Goal: Task Accomplishment & Management: Use online tool/utility

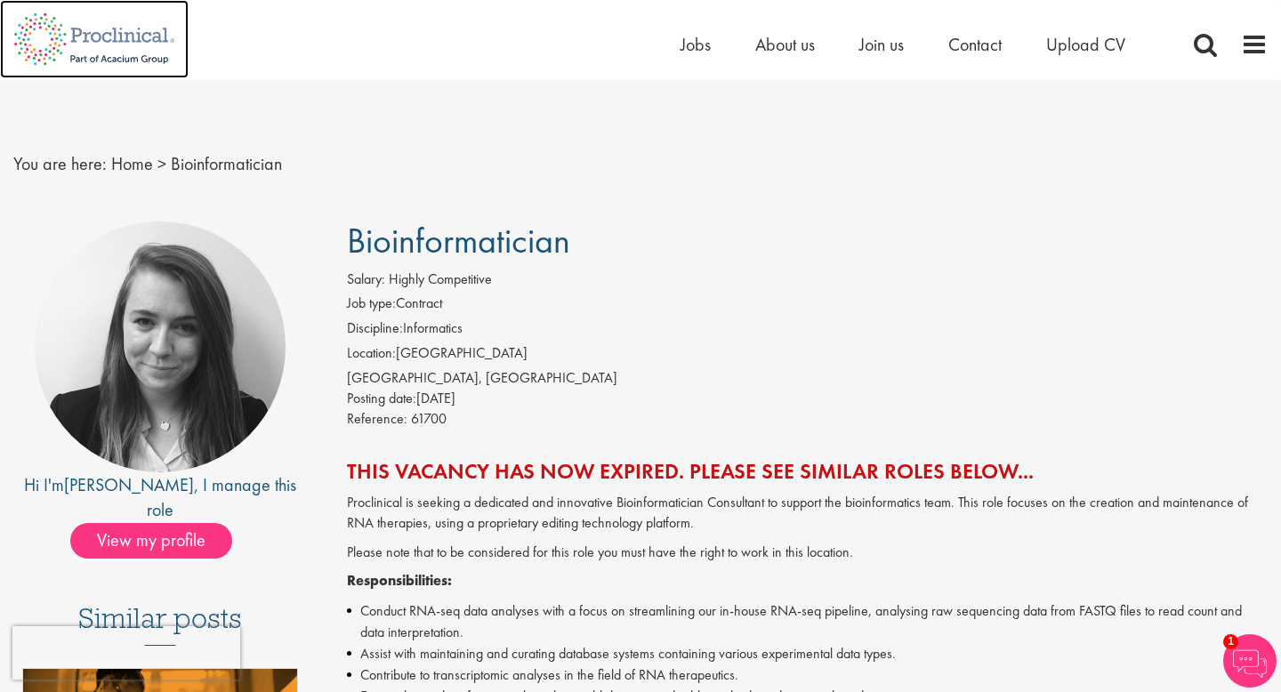
click at [99, 42] on img at bounding box center [94, 39] width 189 height 78
click at [53, 41] on img at bounding box center [94, 39] width 189 height 78
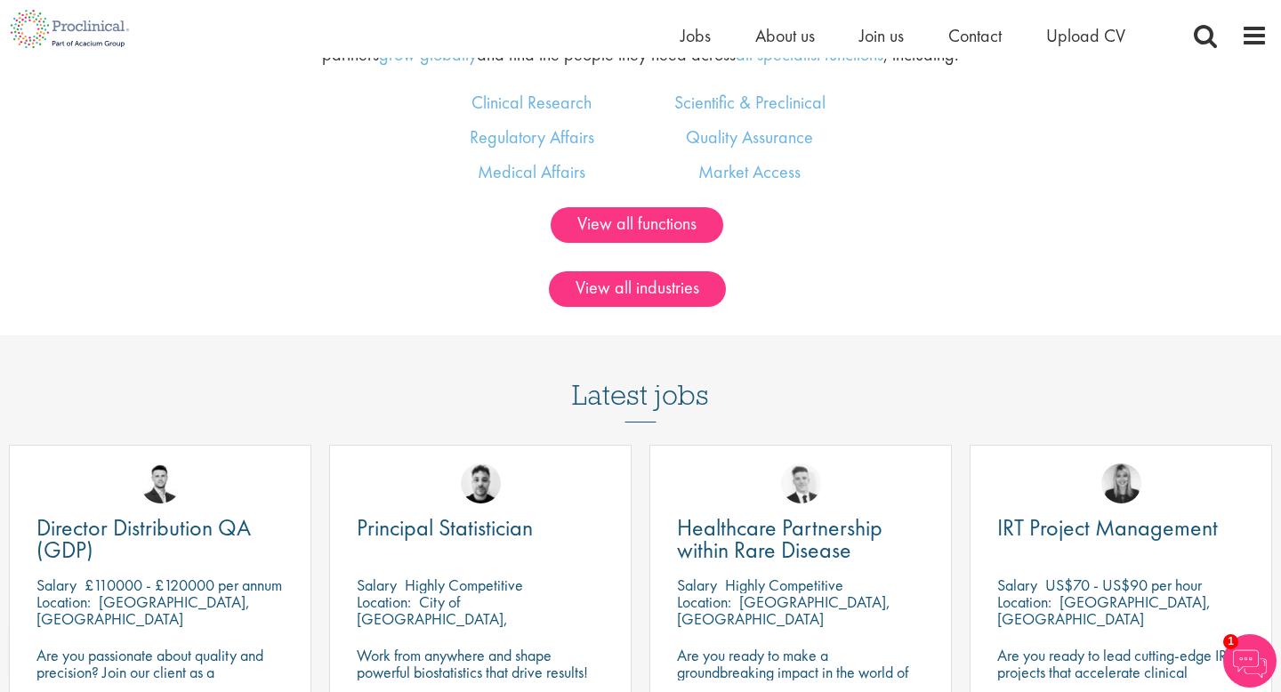
scroll to position [1247, 0]
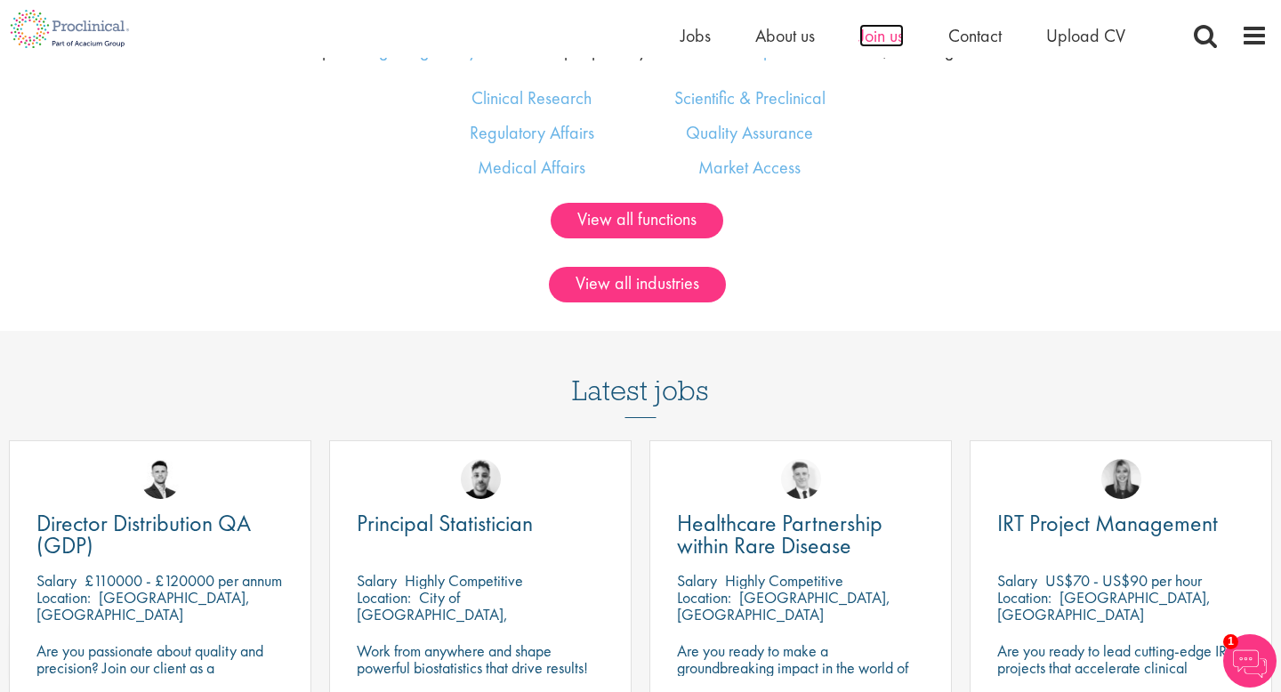
click at [886, 30] on span "Join us" at bounding box center [881, 35] width 44 height 23
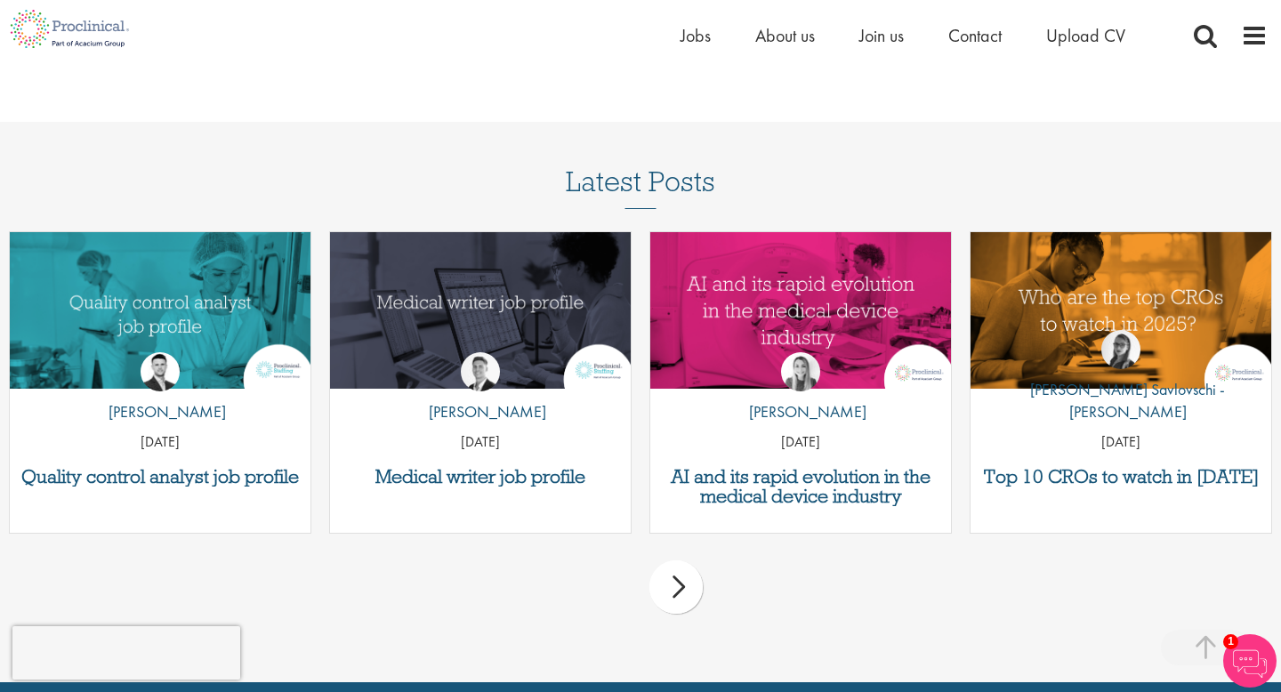
scroll to position [2153, 0]
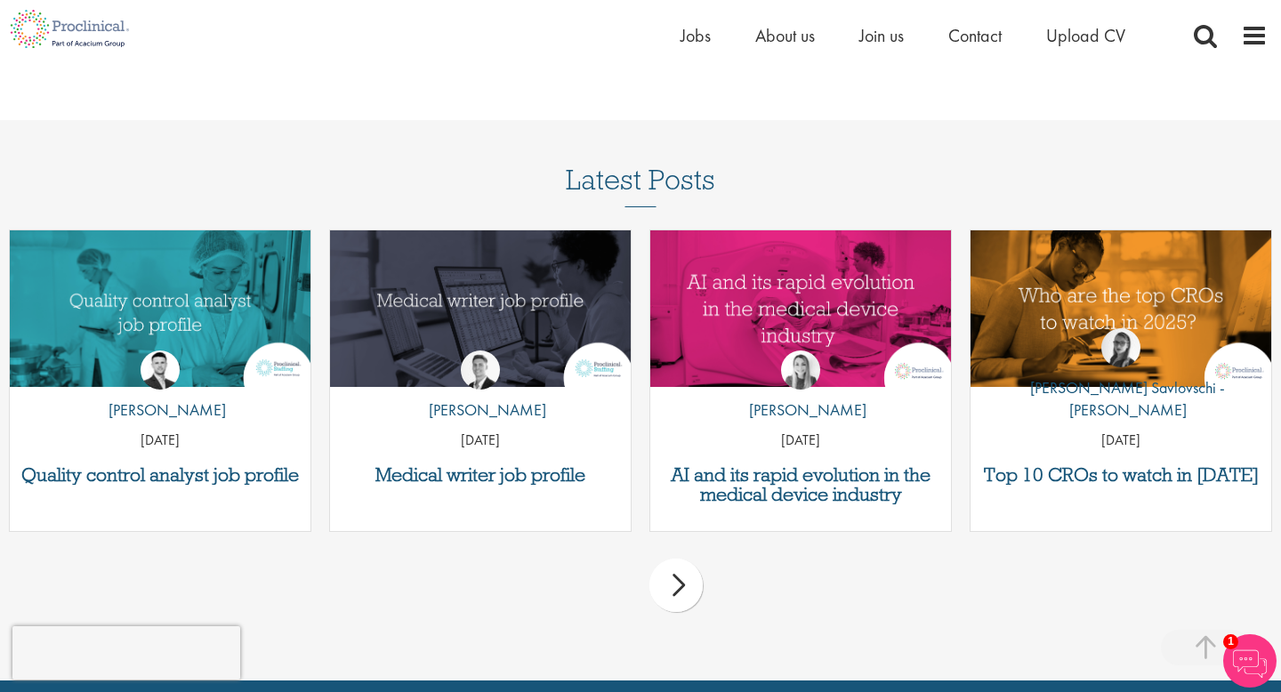
click at [692, 567] on div "next" at bounding box center [675, 585] width 53 height 53
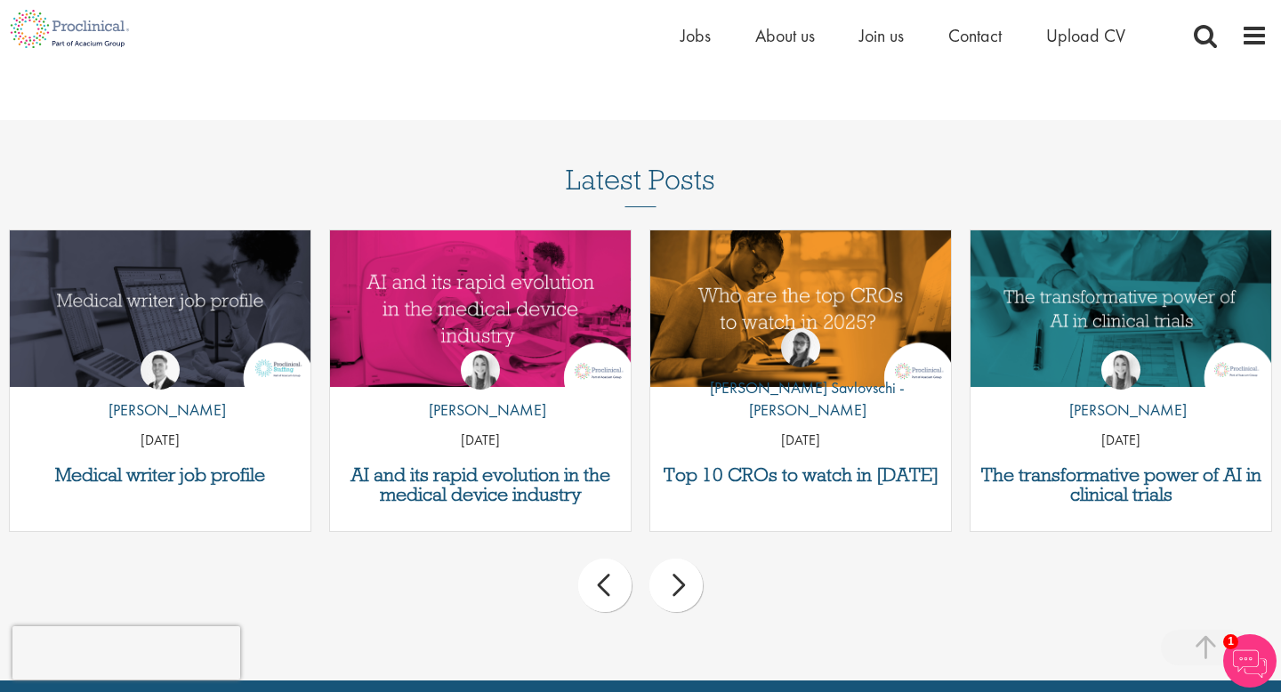
click at [691, 567] on div "next" at bounding box center [675, 585] width 53 height 53
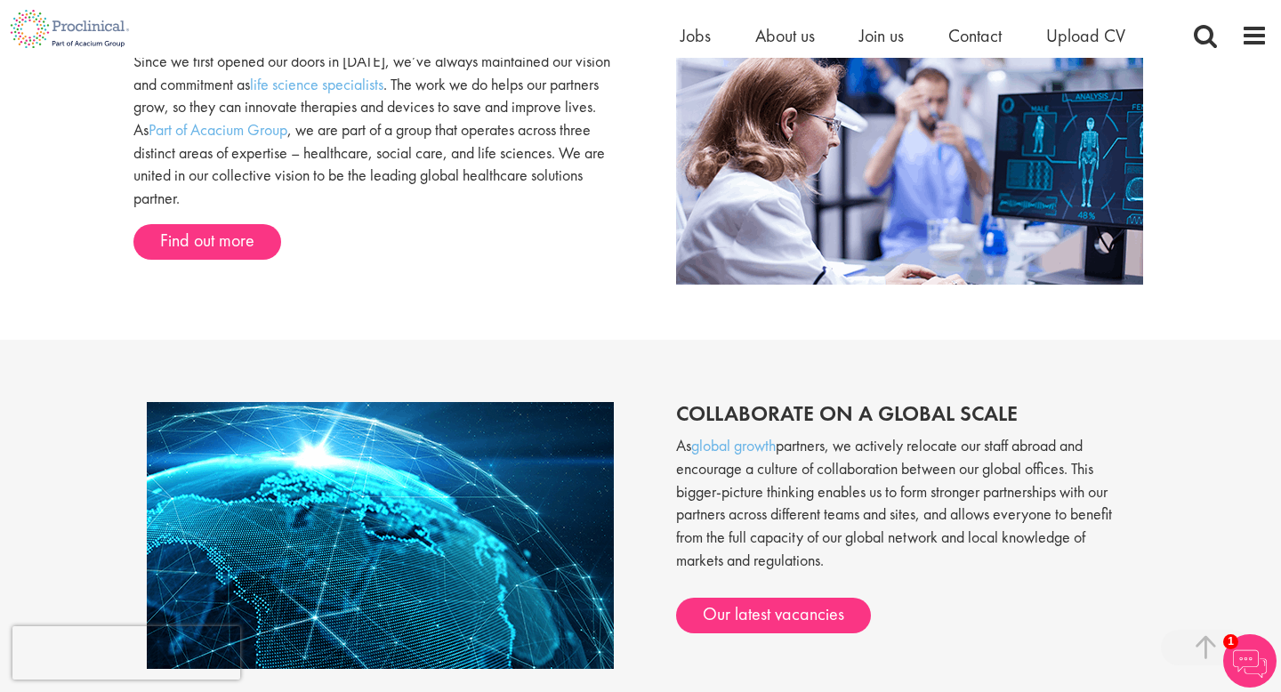
scroll to position [751, 0]
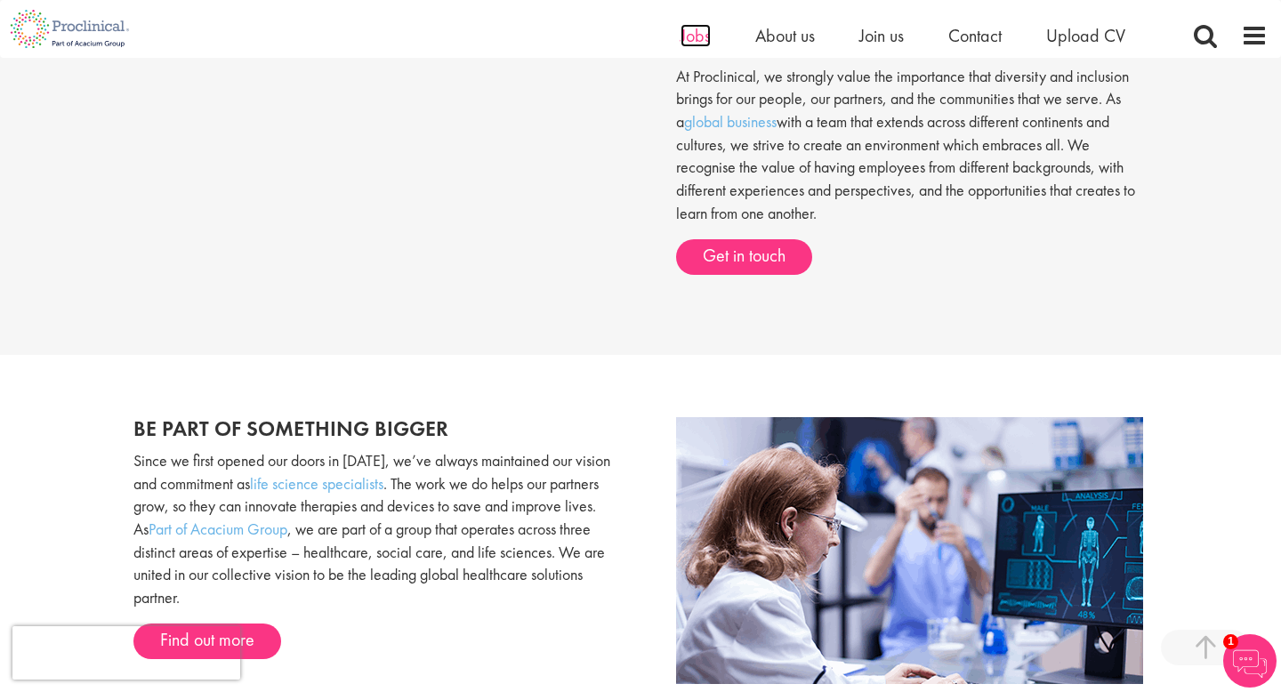
click at [680, 42] on span "Jobs" at bounding box center [695, 35] width 30 height 23
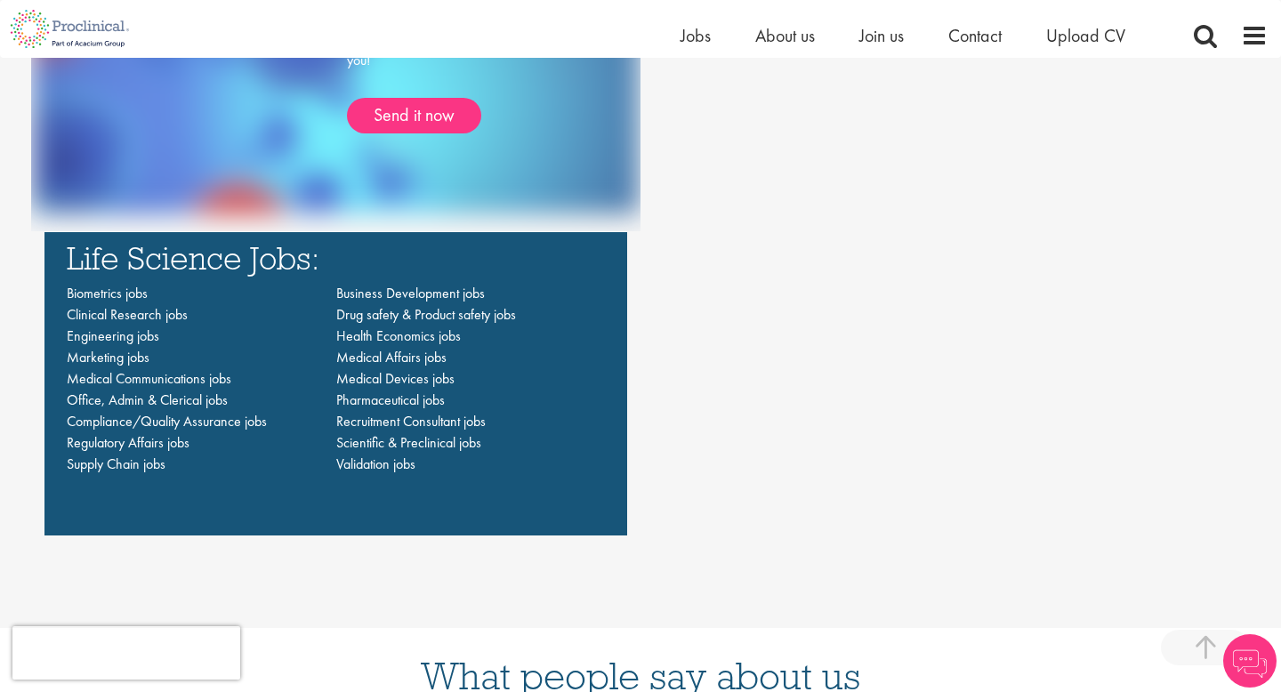
scroll to position [1268, 0]
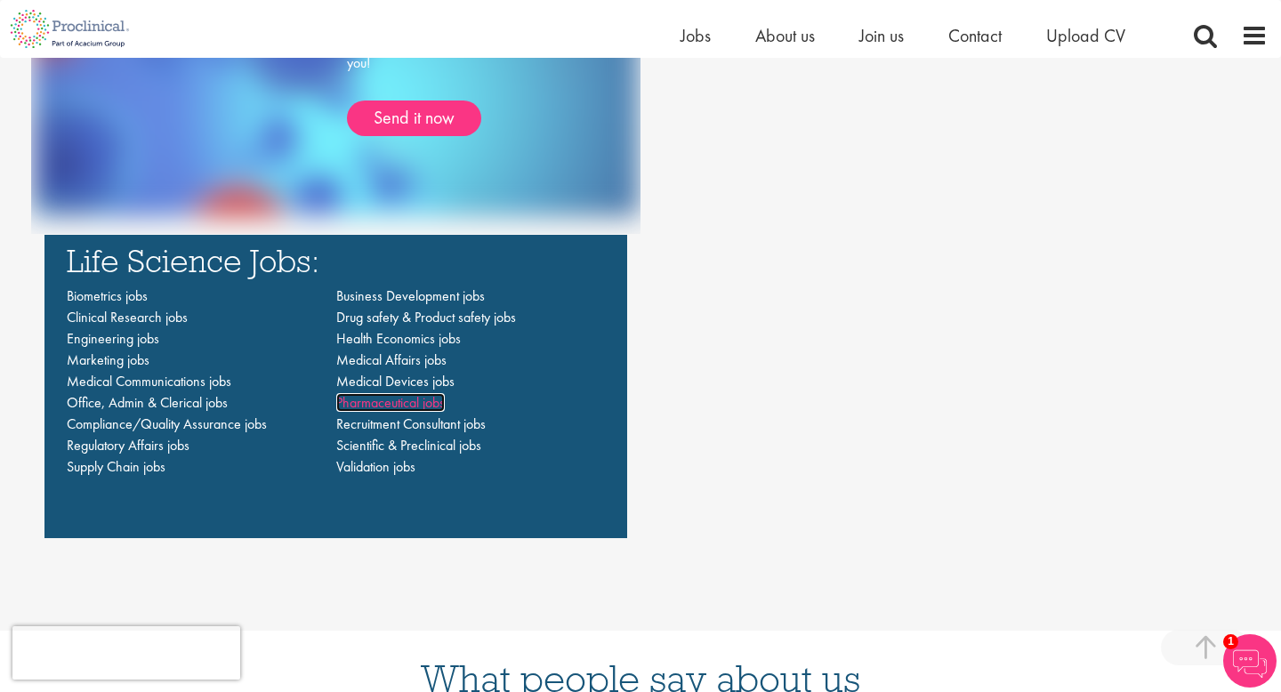
click at [438, 406] on span "Pharmaceutical jobs" at bounding box center [390, 402] width 109 height 19
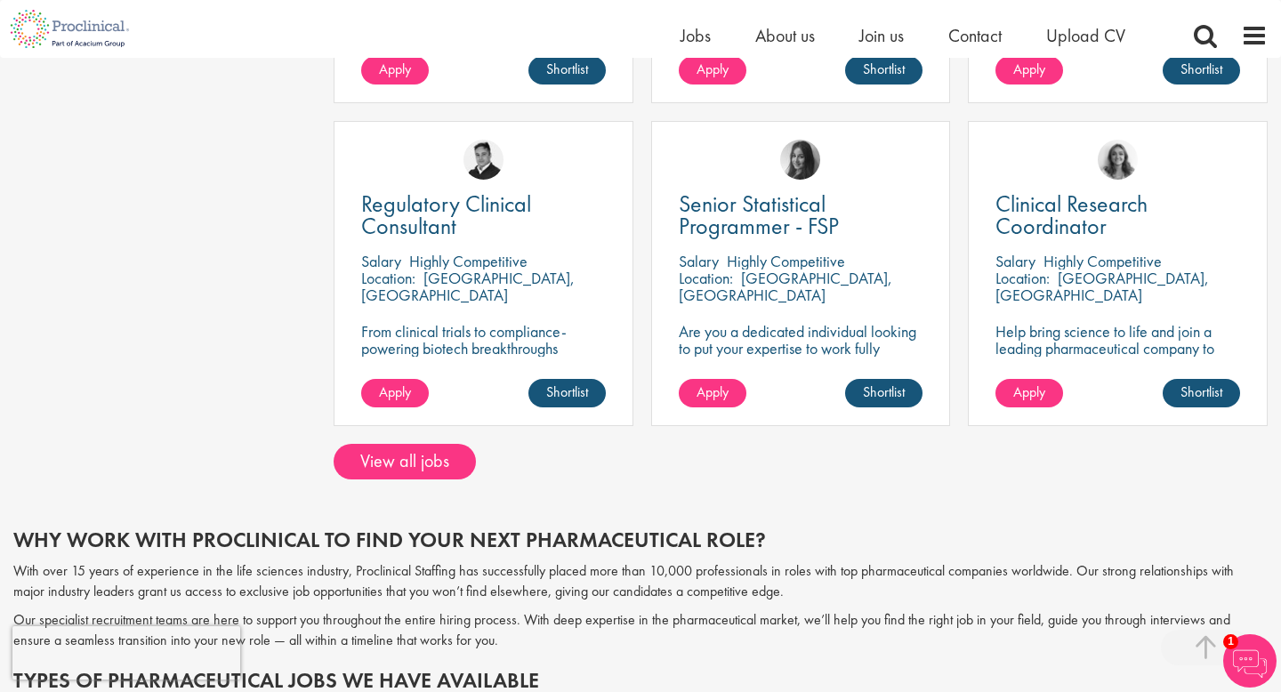
scroll to position [1291, 0]
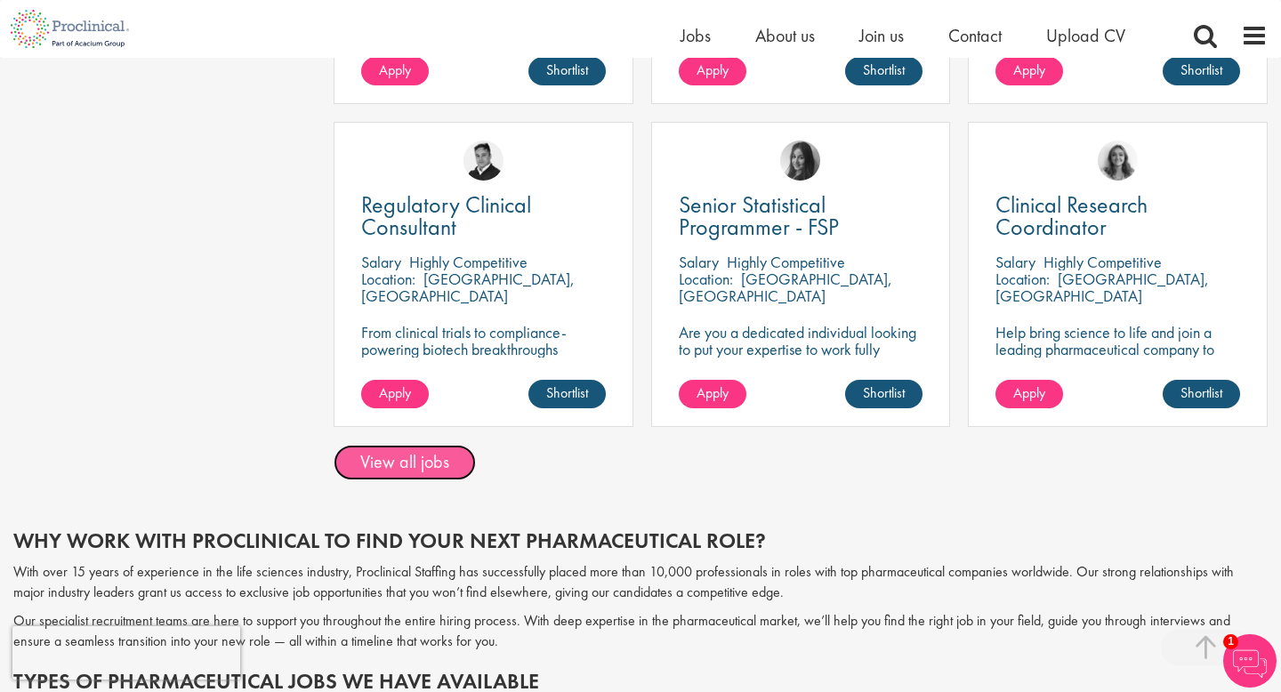
click at [450, 463] on link "View all jobs" at bounding box center [405, 463] width 142 height 36
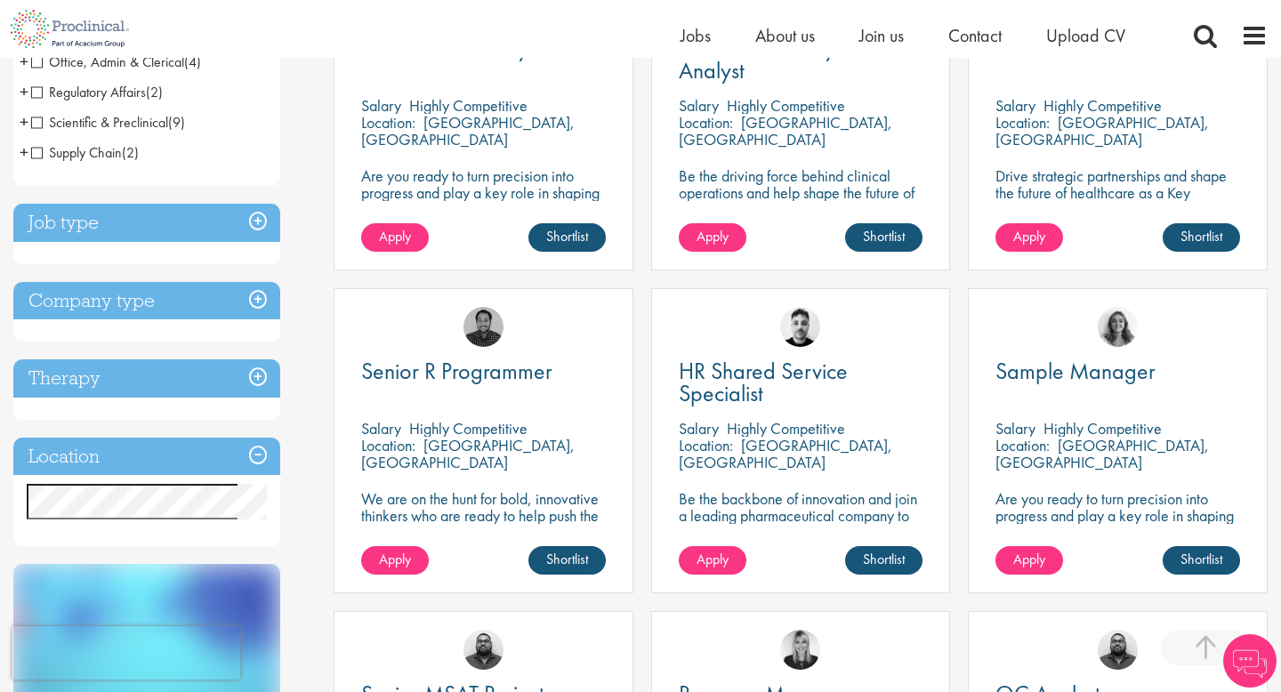
scroll to position [433, 0]
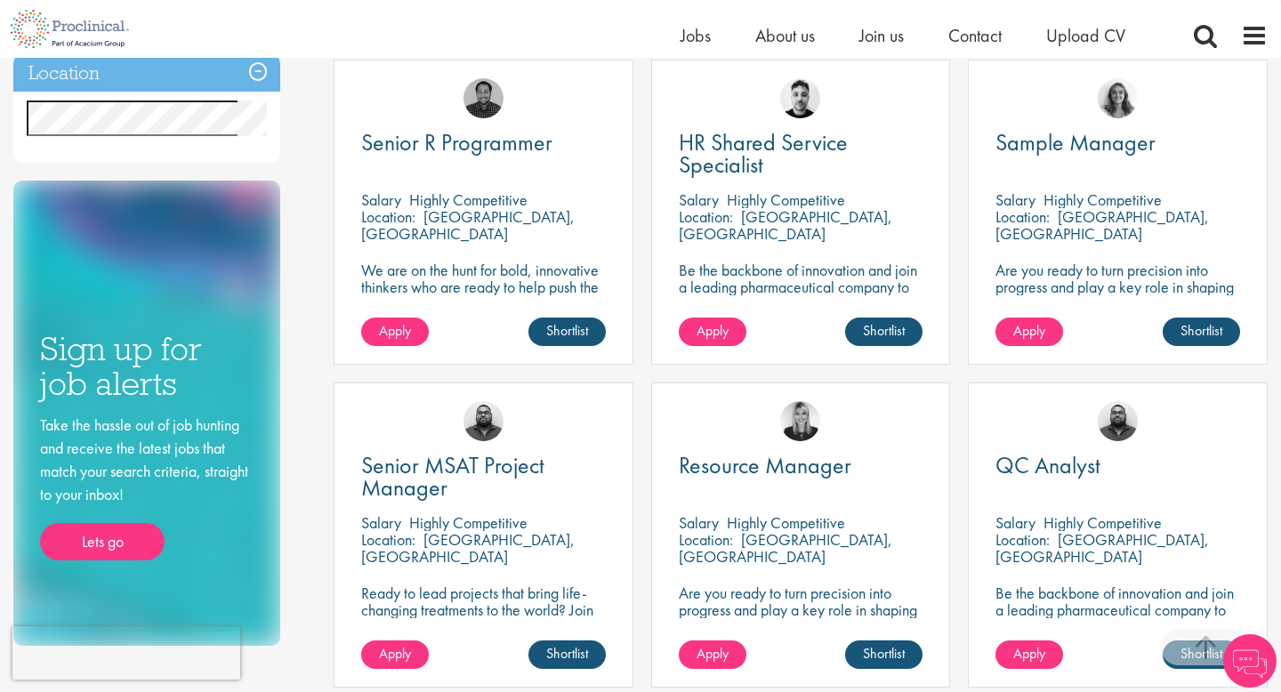
scroll to position [679, 0]
